Goal: Find specific page/section: Find specific page/section

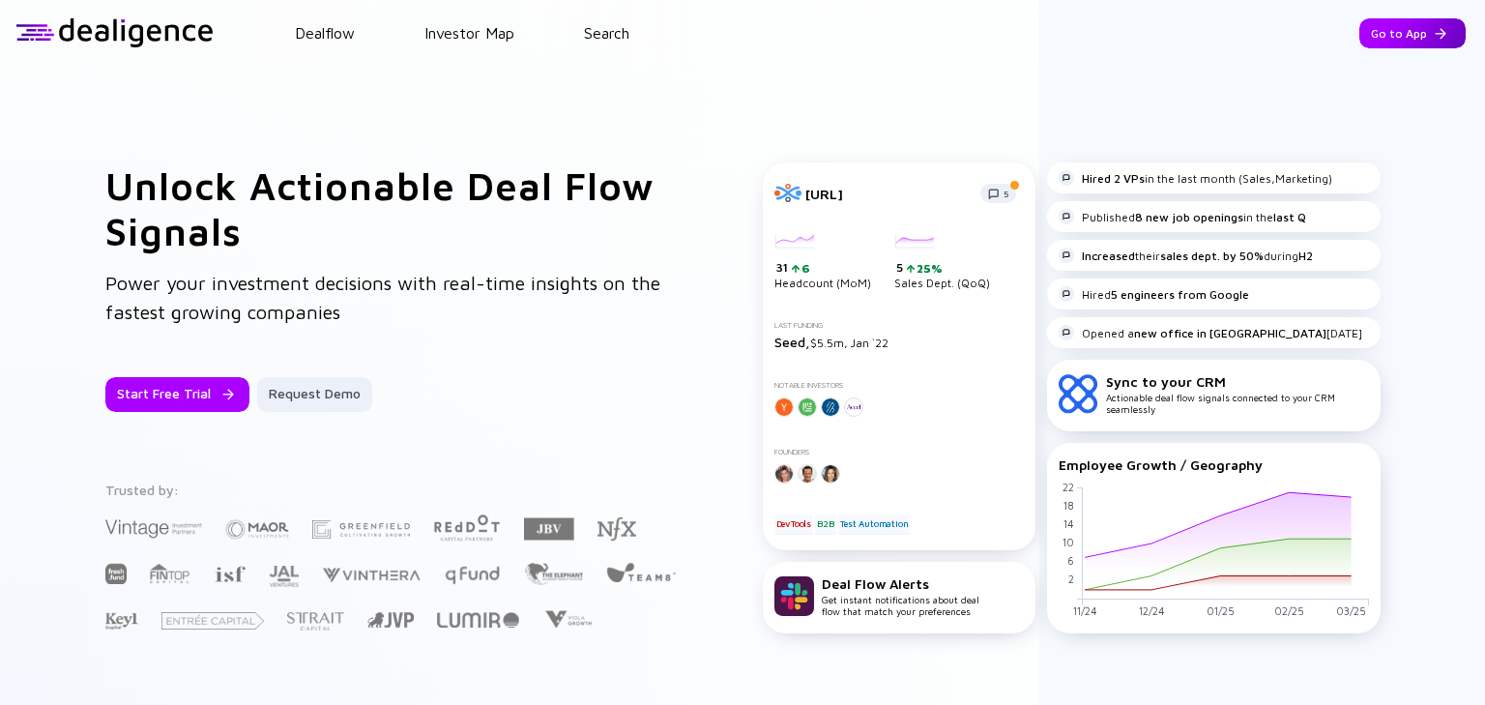
click at [1365, 35] on div "Go to App" at bounding box center [1412, 33] width 106 height 30
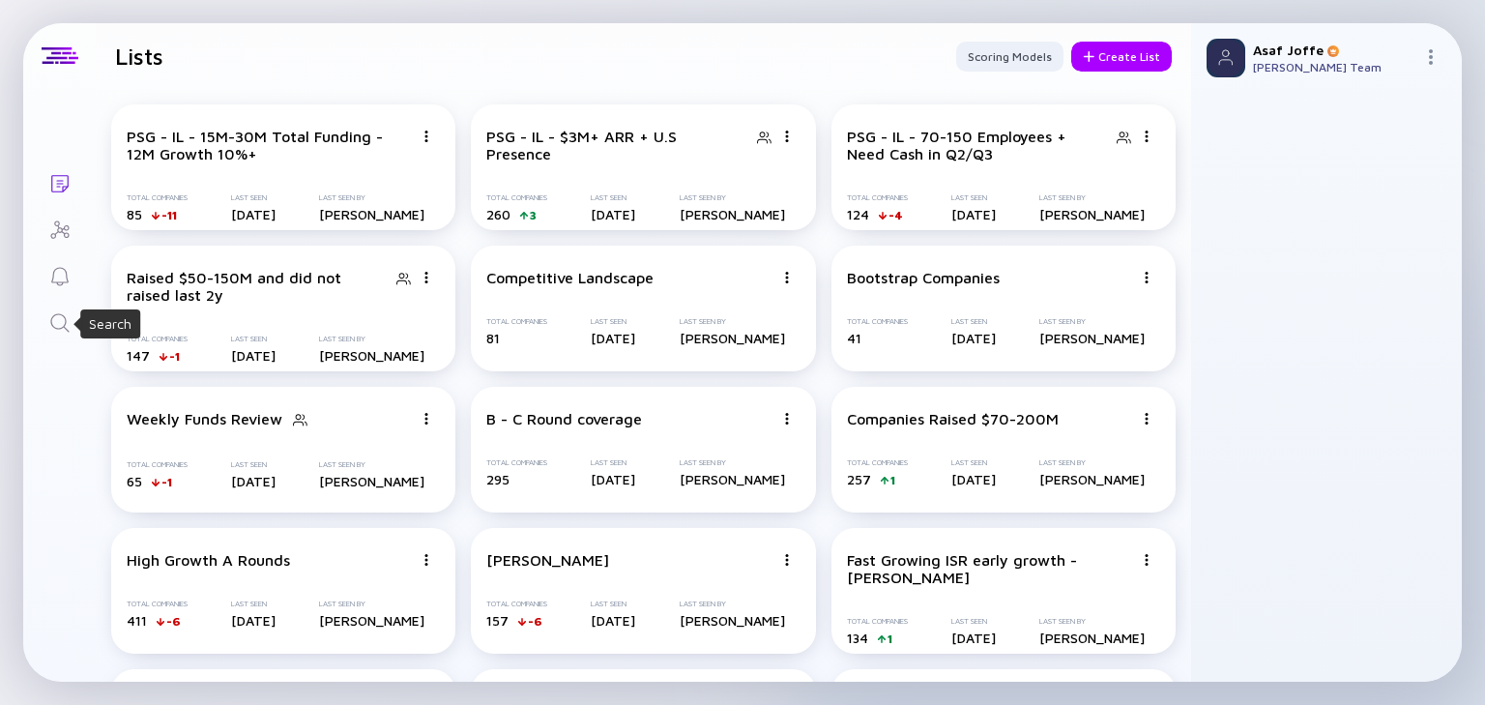
click at [64, 321] on icon "Search" at bounding box center [59, 322] width 23 height 23
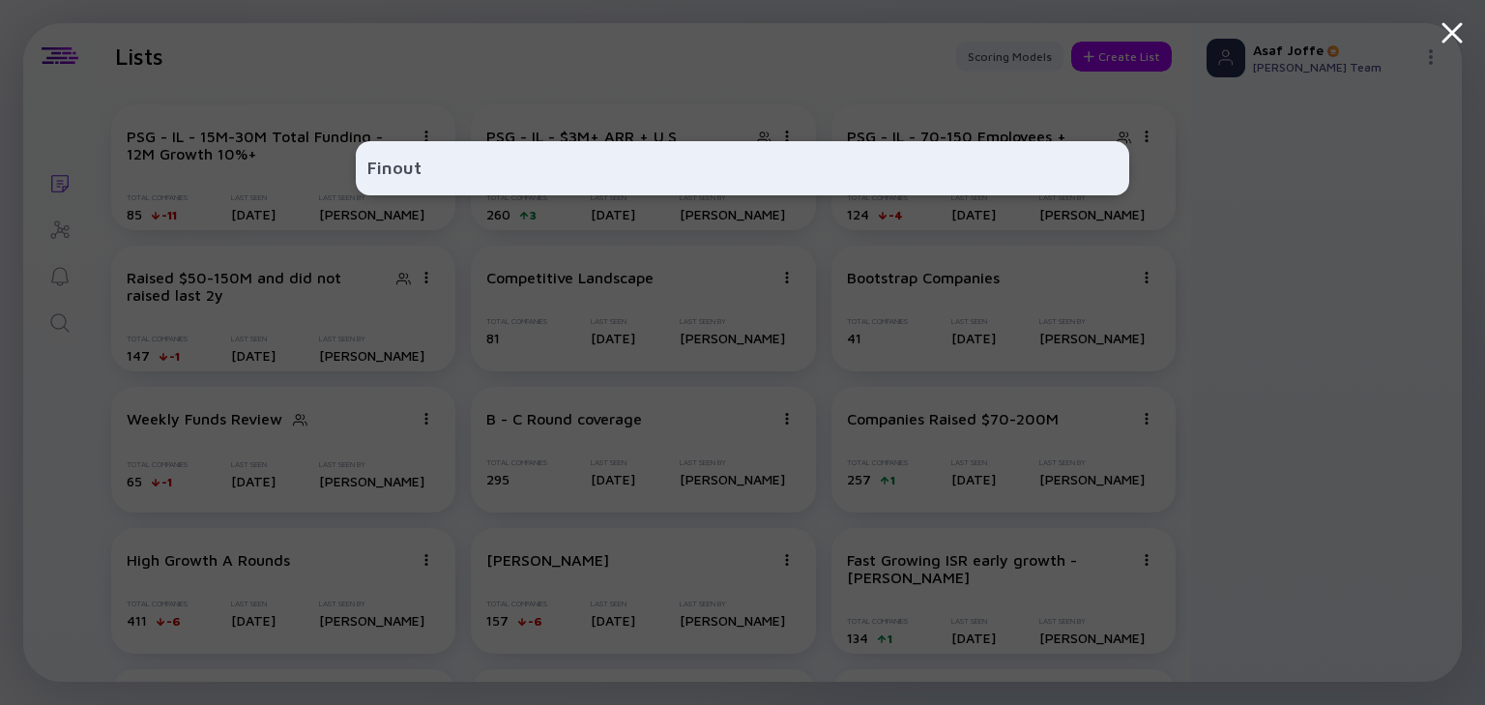
type input "Finout"
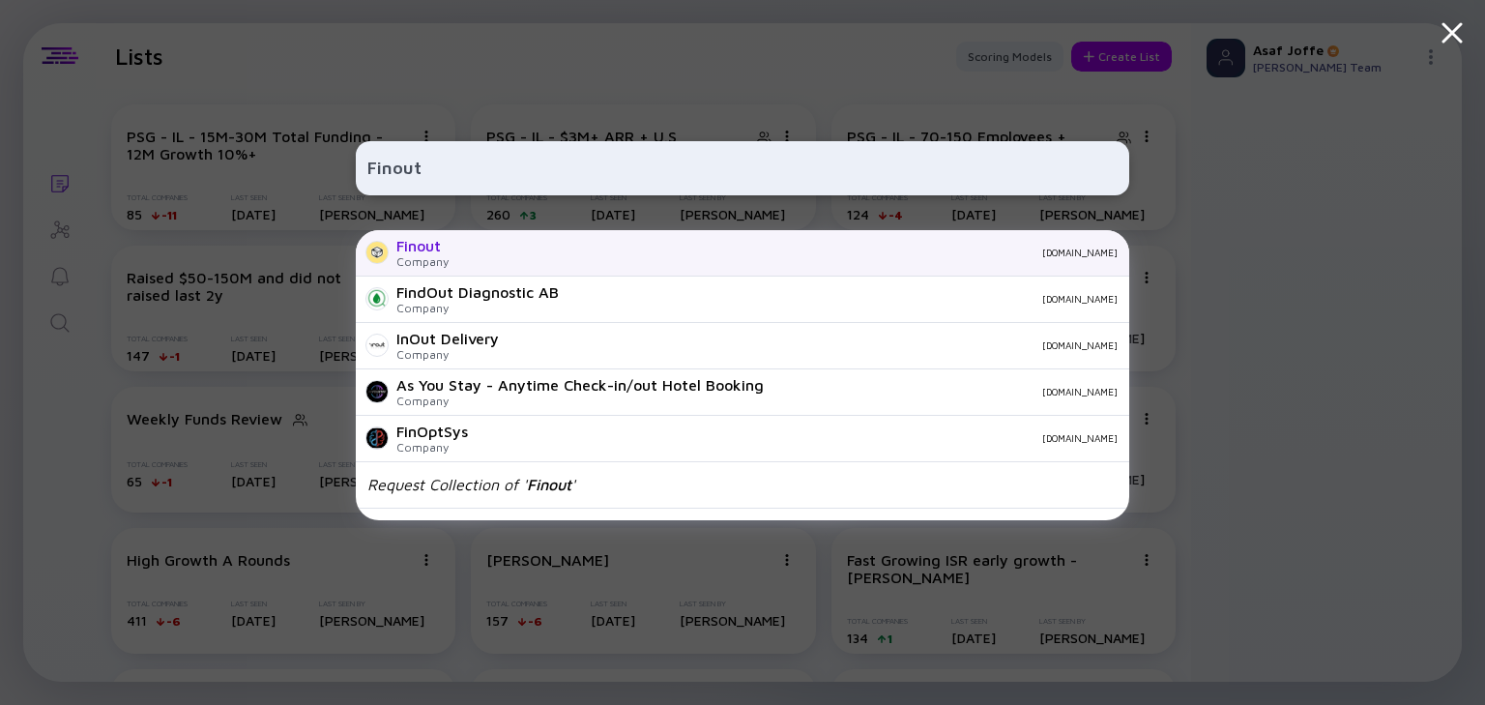
click at [529, 254] on div "[DOMAIN_NAME]" at bounding box center [791, 253] width 654 height 12
